Goal: Communication & Community: Connect with others

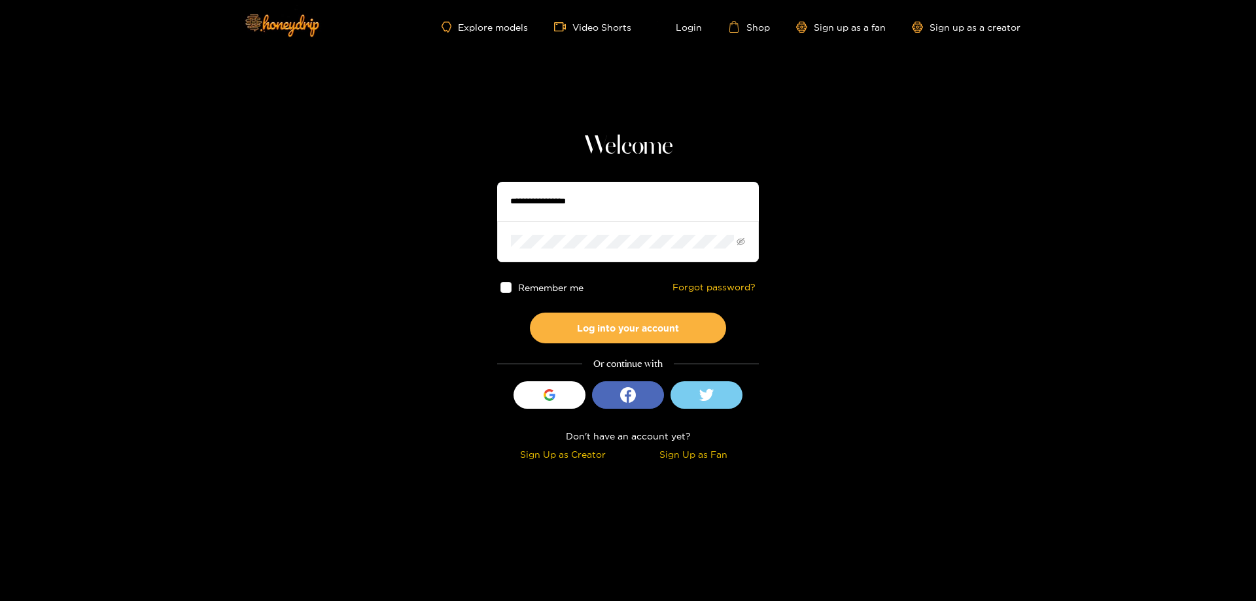
type input "**********"
click at [507, 288] on span at bounding box center [505, 287] width 11 height 11
click at [617, 326] on button "Log into your account" at bounding box center [628, 328] width 196 height 31
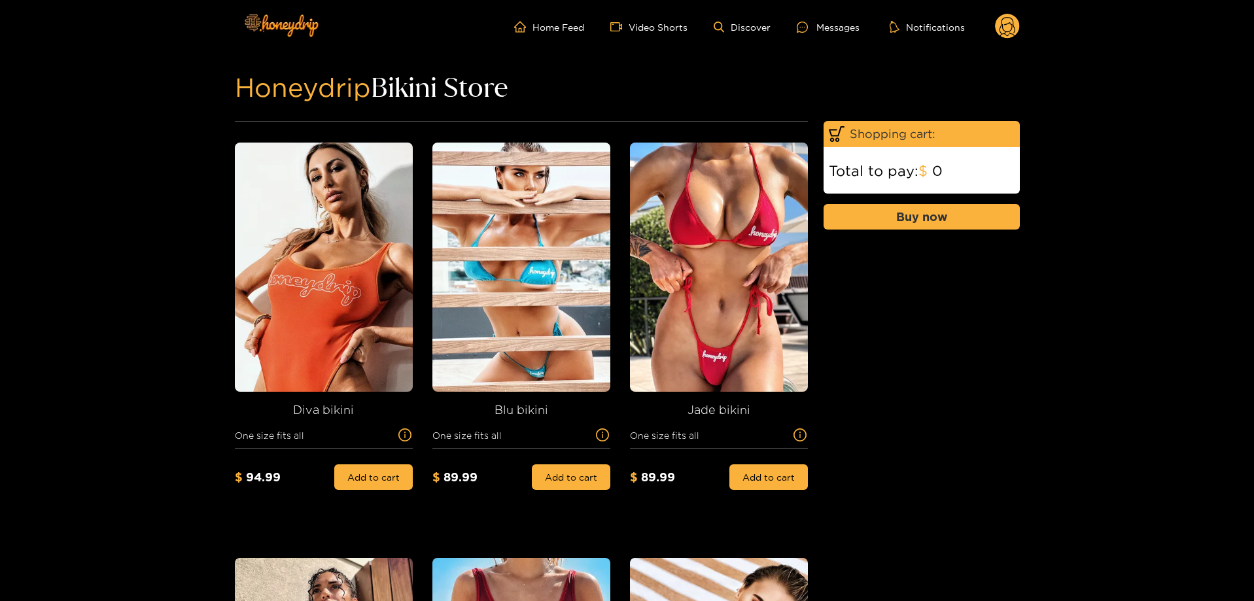
click at [1013, 36] on circle at bounding box center [1007, 26] width 25 height 25
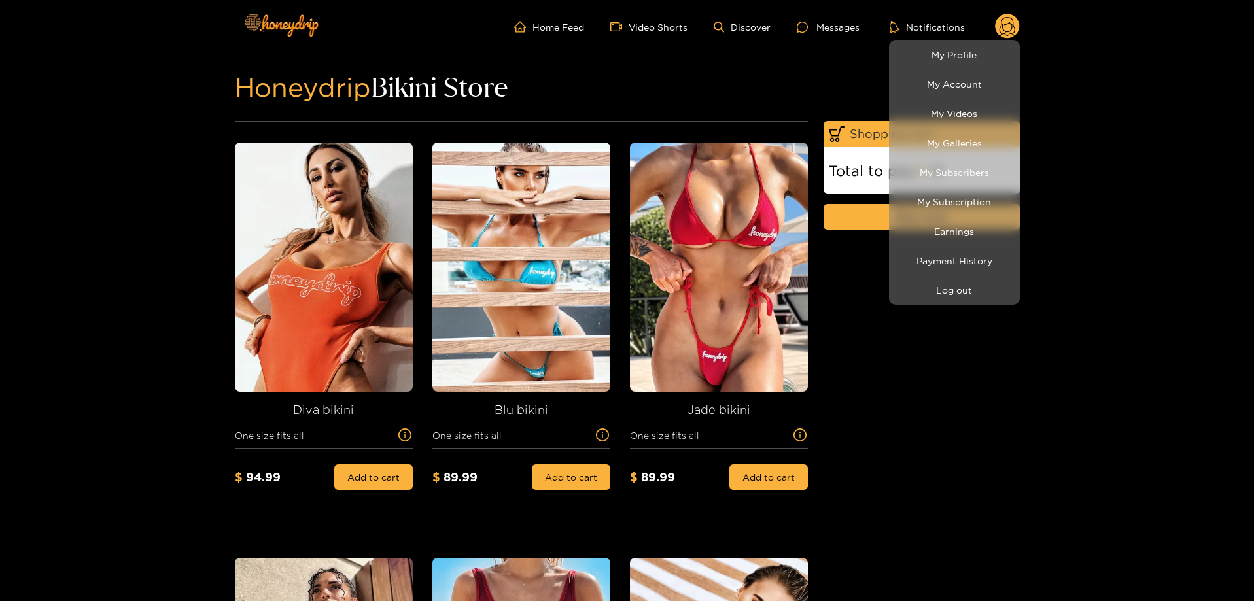
click at [992, 247] on li "Payment History" at bounding box center [954, 260] width 131 height 29
click at [978, 233] on link "Earnings" at bounding box center [954, 231] width 124 height 23
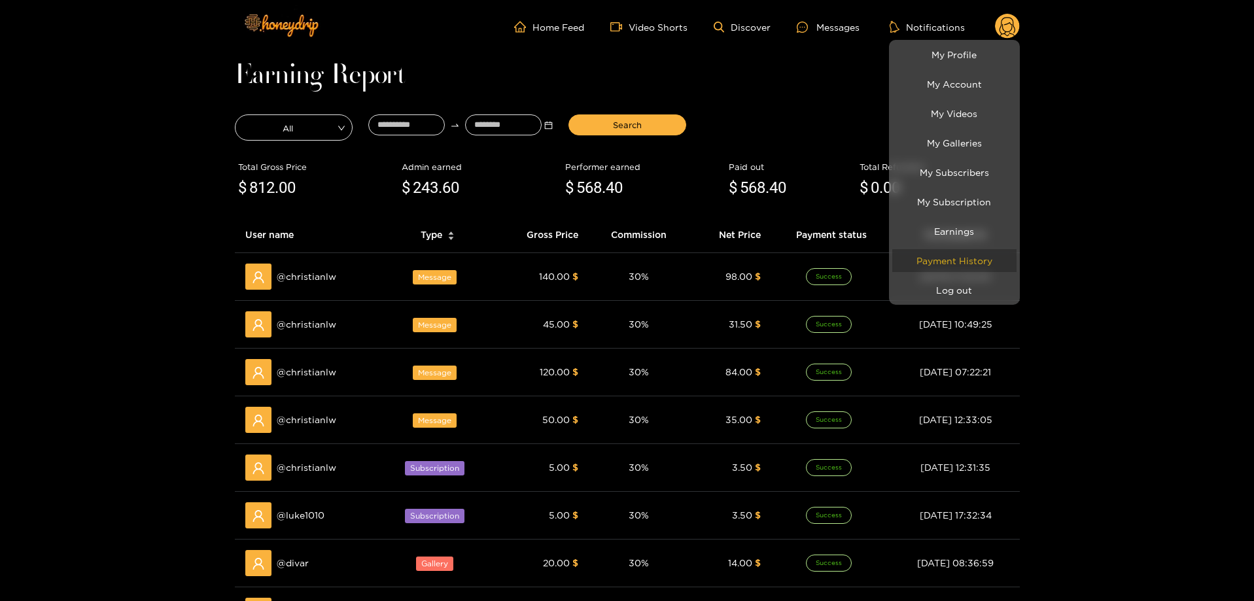
click at [981, 264] on link "Payment History" at bounding box center [954, 260] width 124 height 23
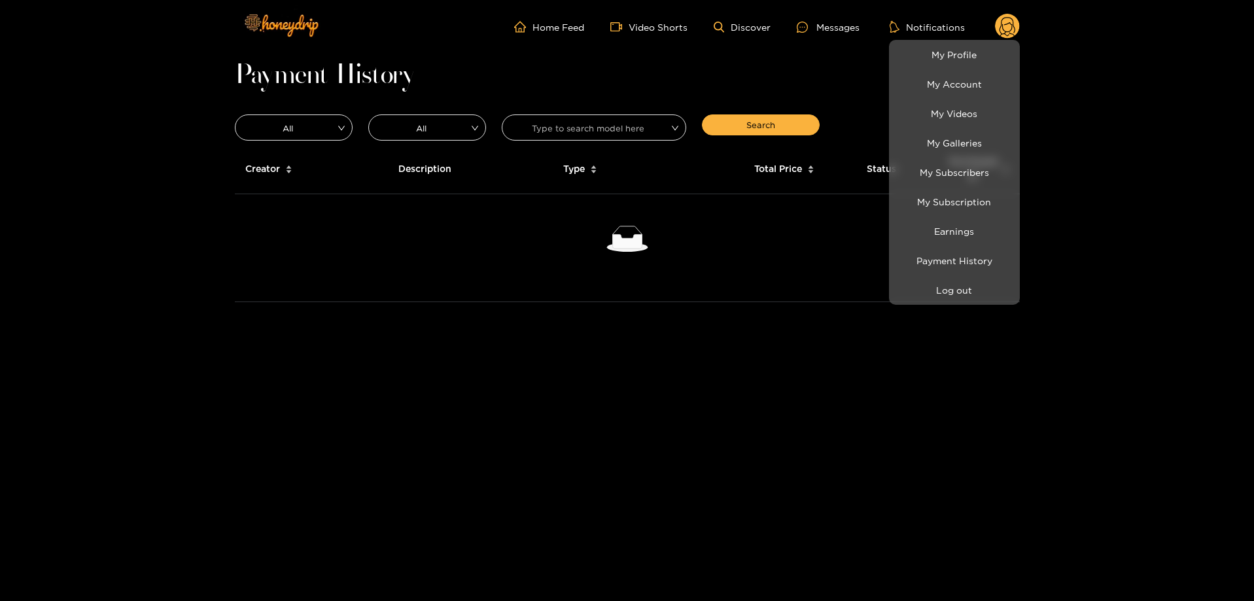
click at [845, 26] on div at bounding box center [627, 300] width 1254 height 601
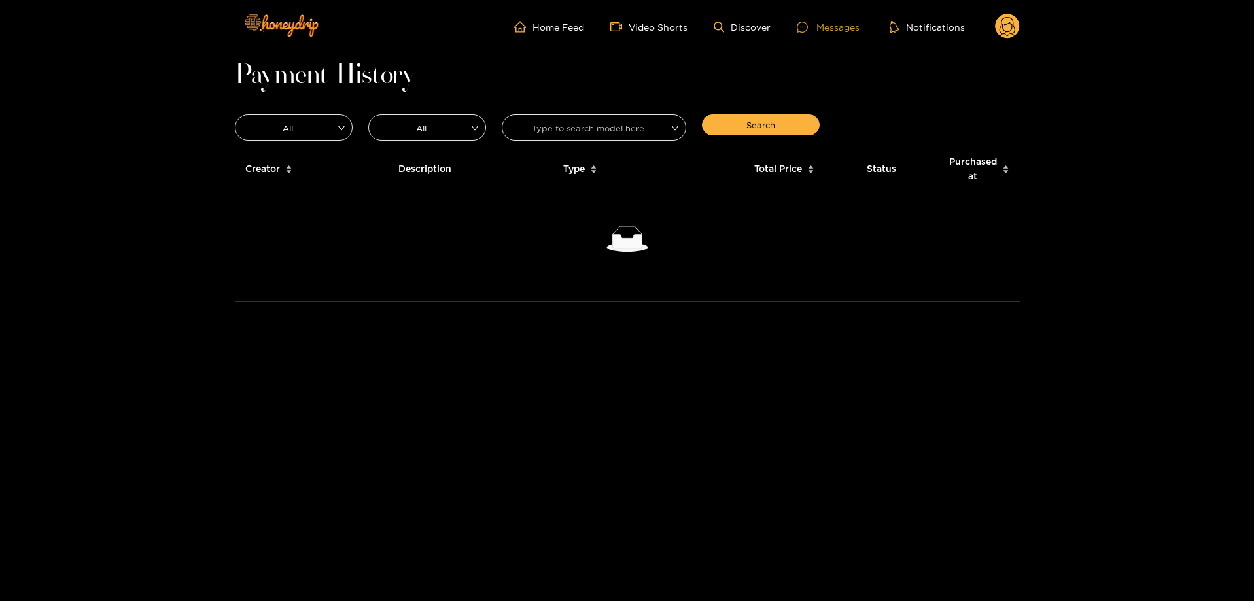
click at [844, 30] on div "Messages" at bounding box center [827, 27] width 63 height 15
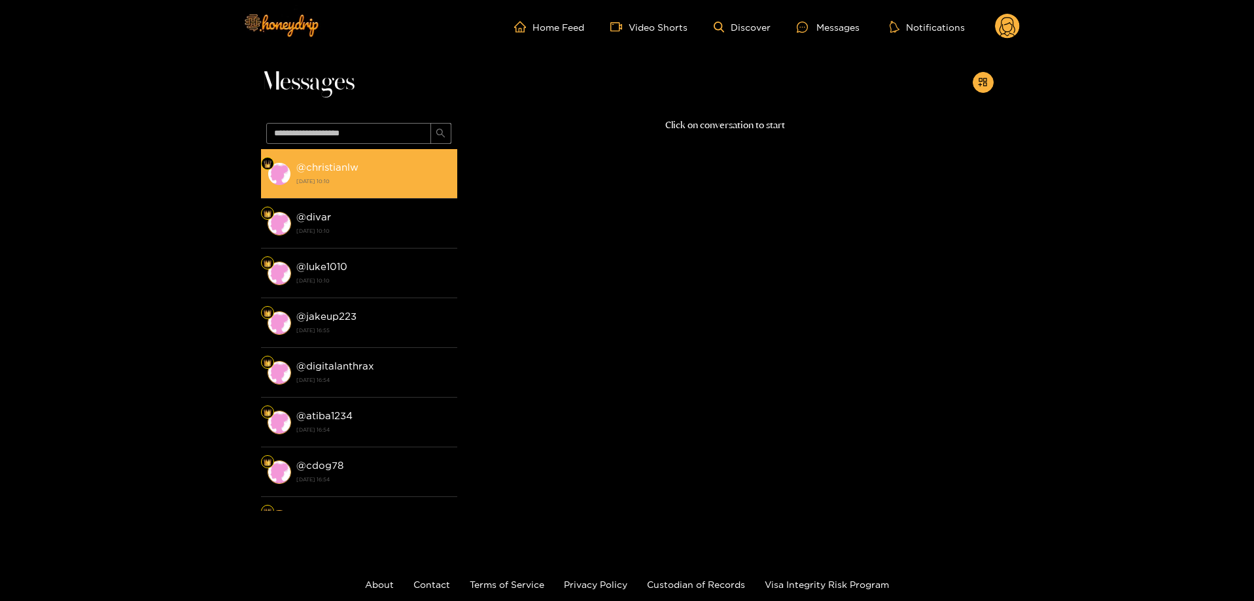
click at [366, 173] on div "@ christianlw [DATE] 10:10" at bounding box center [373, 173] width 154 height 29
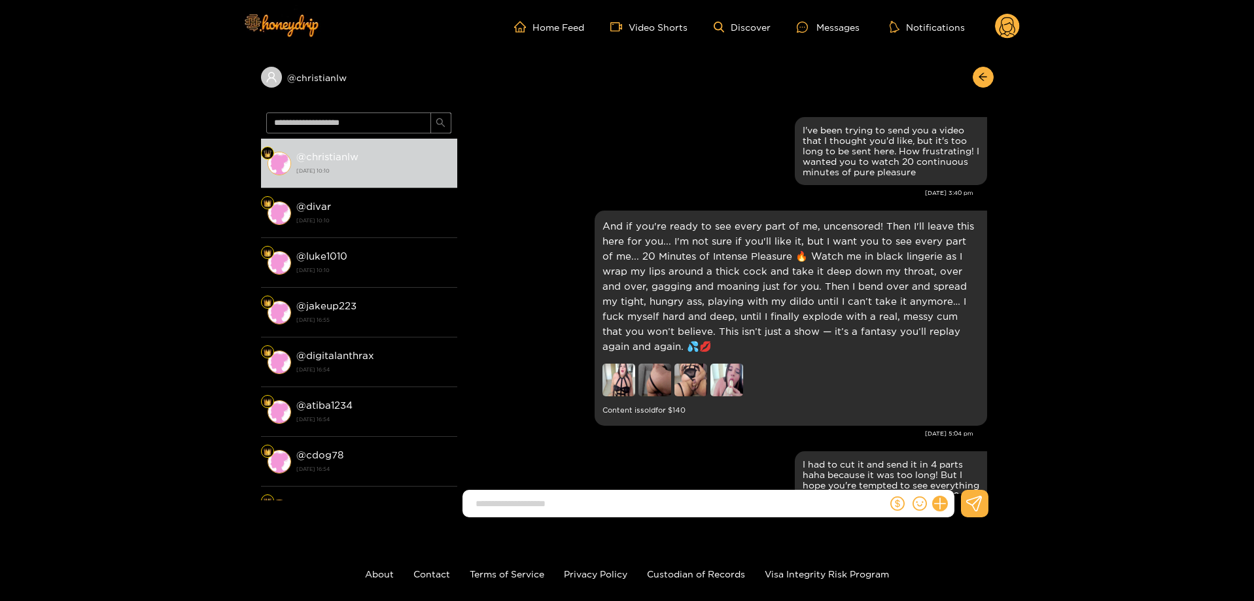
scroll to position [2495, 0]
